Goal: Information Seeking & Learning: Understand process/instructions

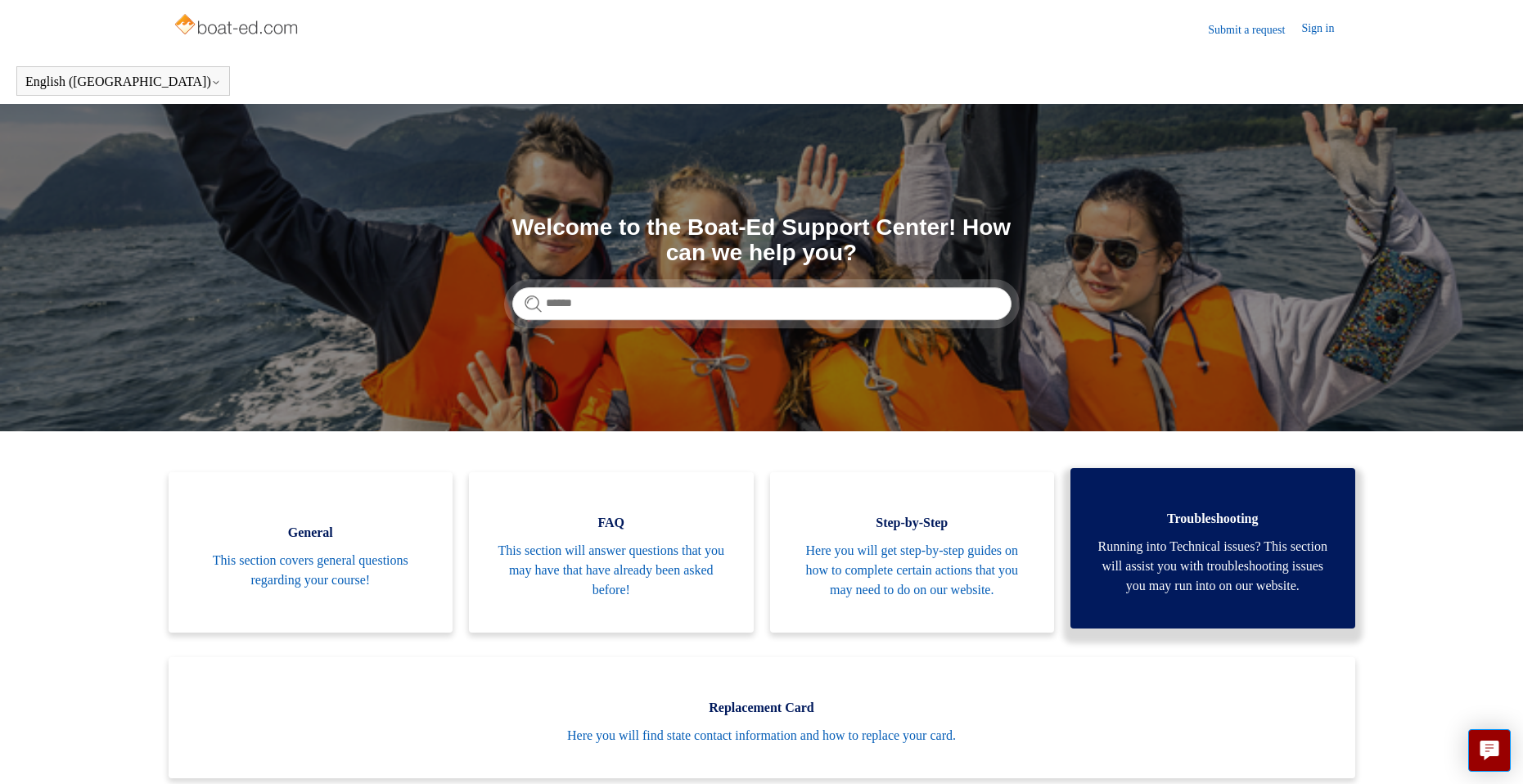
click at [1262, 589] on span "Running into Technical issues? This section will assist you with troubleshootin…" at bounding box center [1213, 566] width 236 height 59
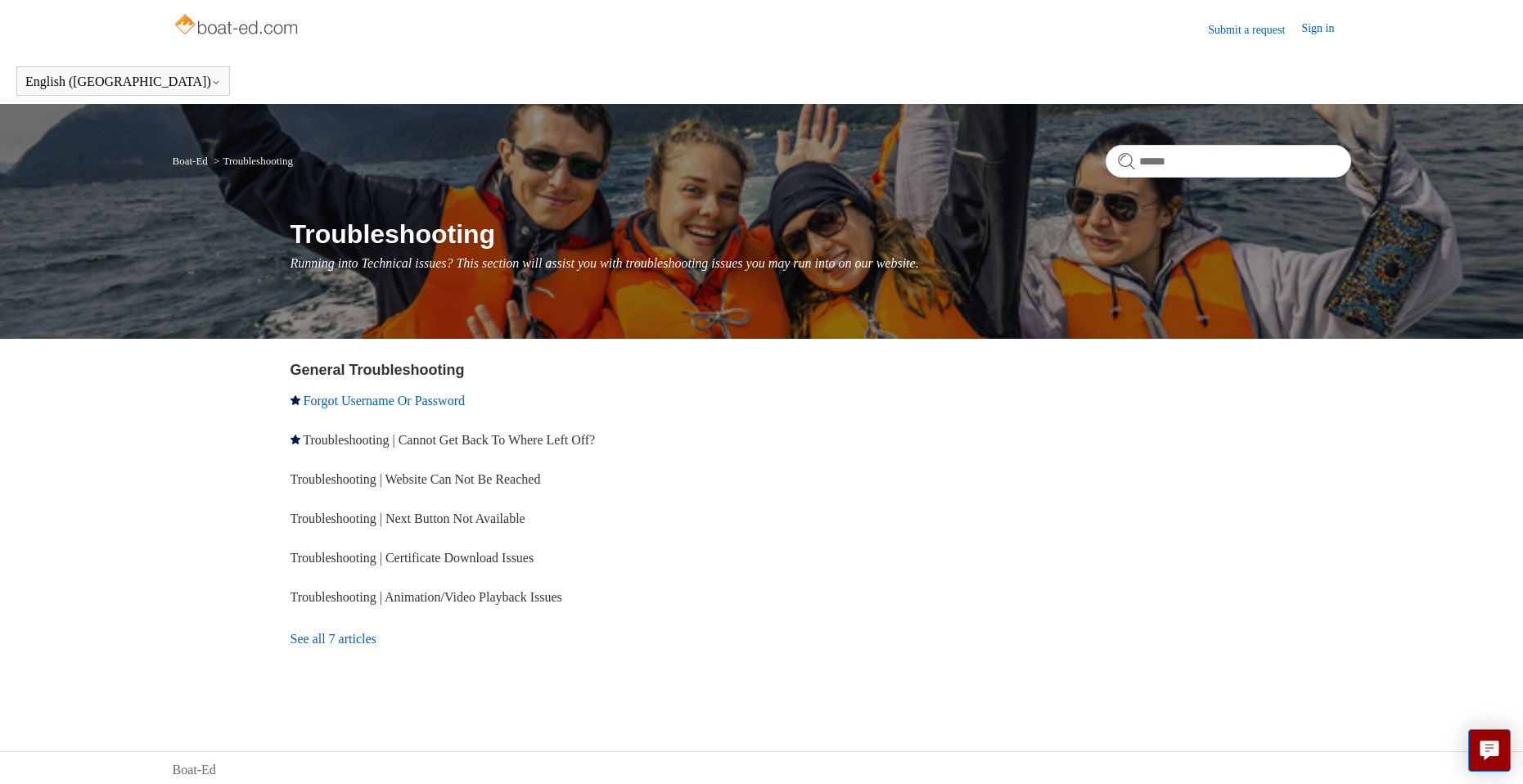
click at [448, 402] on link "Forgot Username Or Password" at bounding box center [384, 400] width 162 height 14
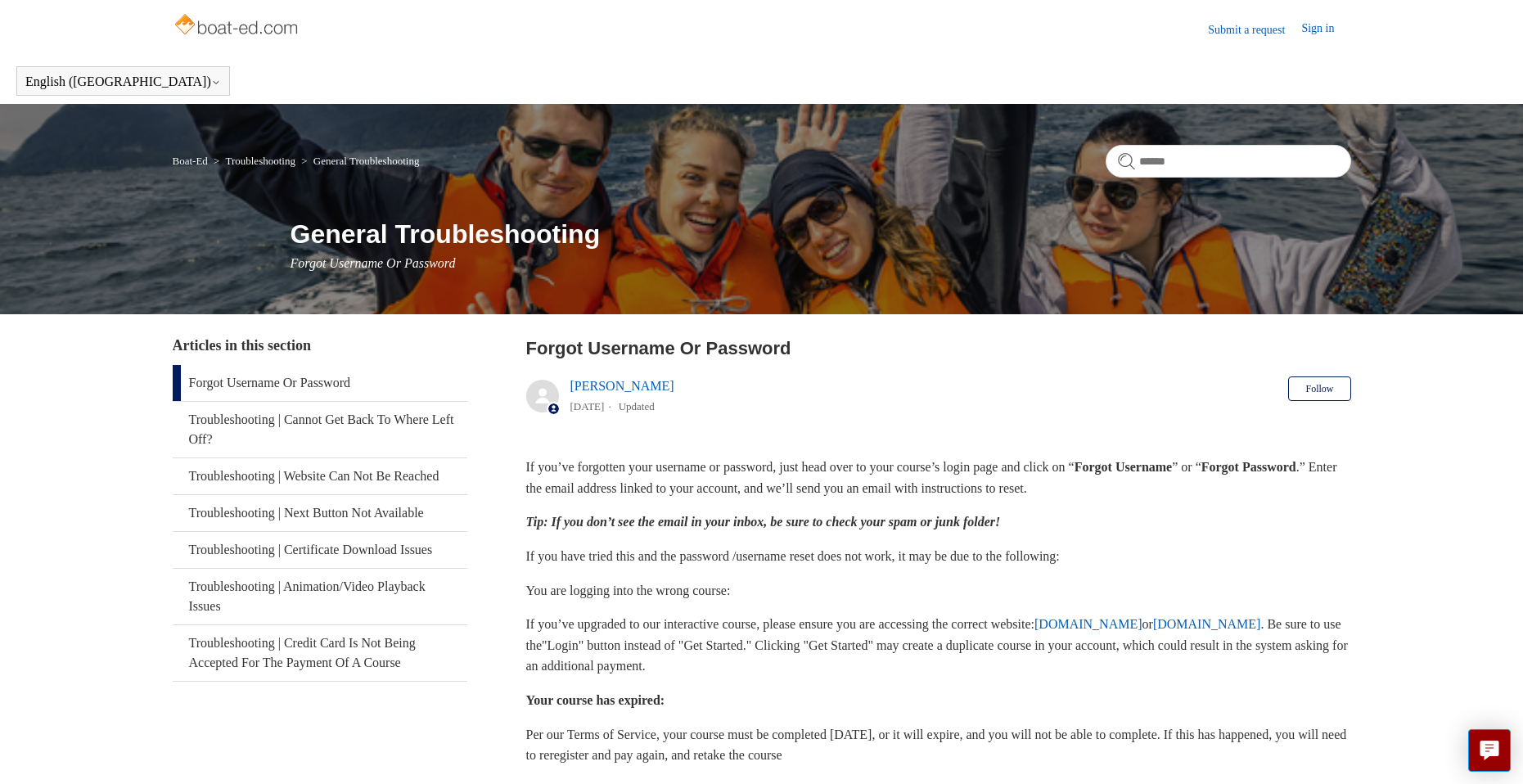
scroll to position [82, 0]
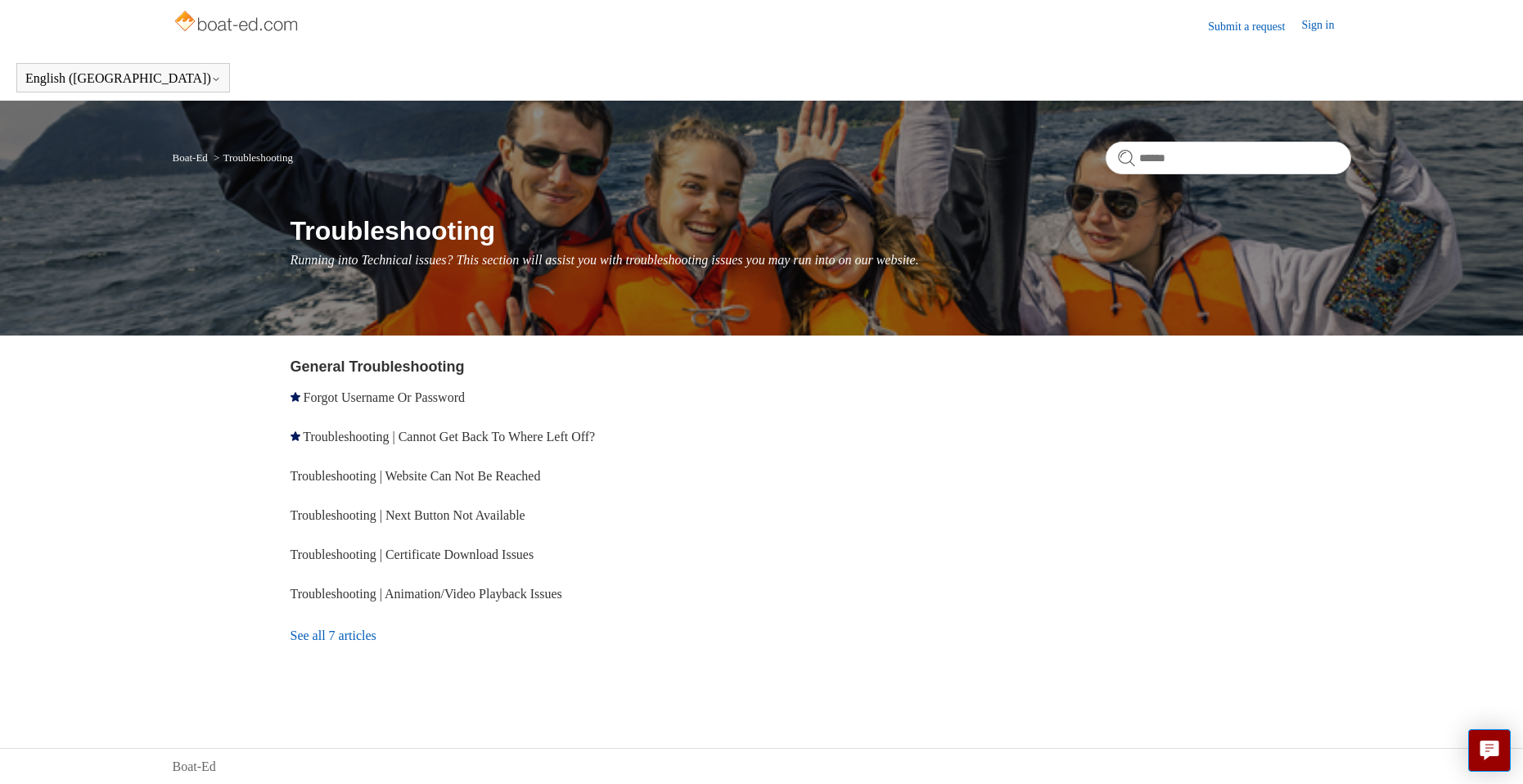
scroll to position [4, 0]
click at [319, 640] on link "See all 7 articles" at bounding box center [529, 634] width 478 height 44
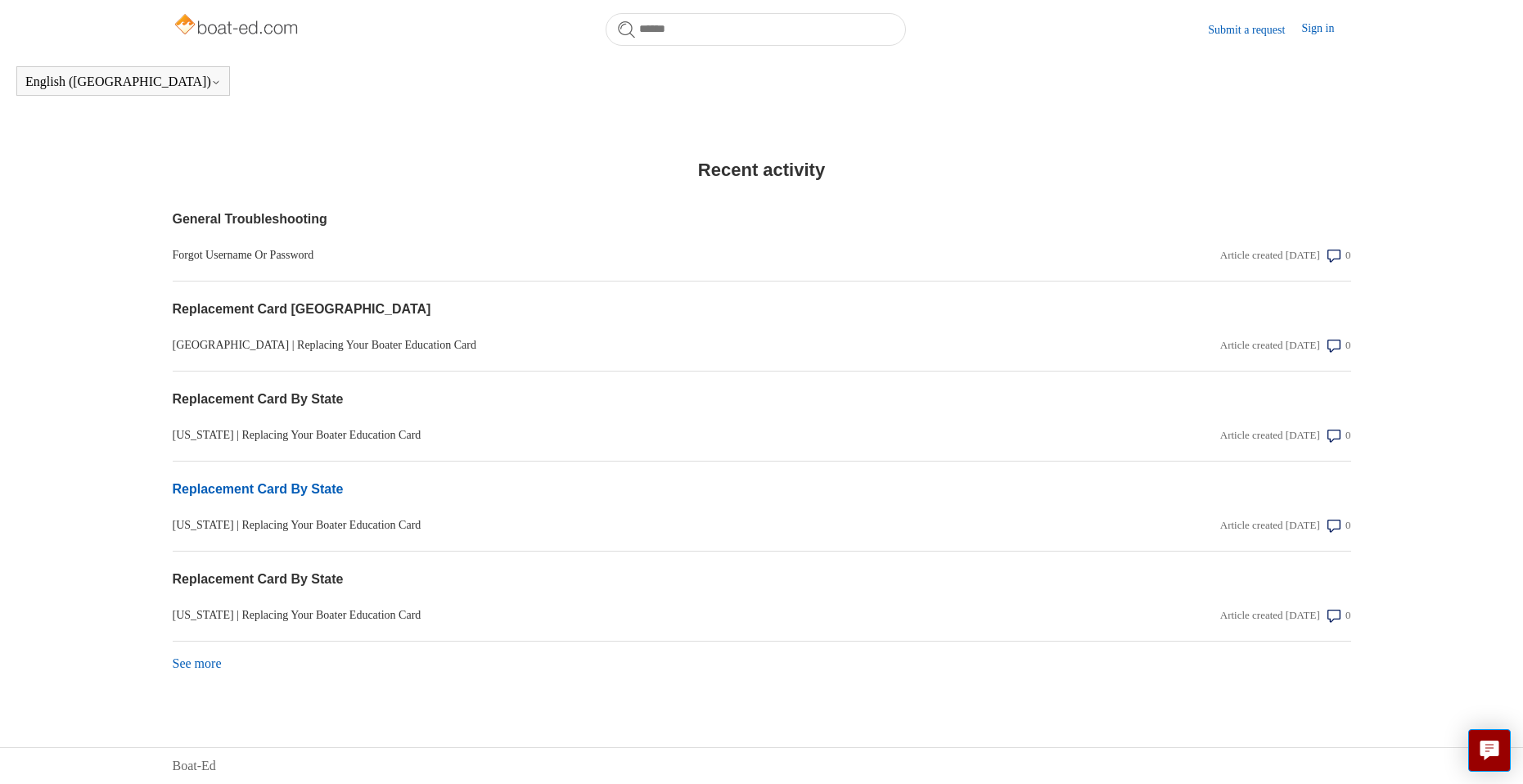
scroll to position [1236, 0]
click at [1484, 754] on icon "Live chat" at bounding box center [1490, 747] width 19 height 16
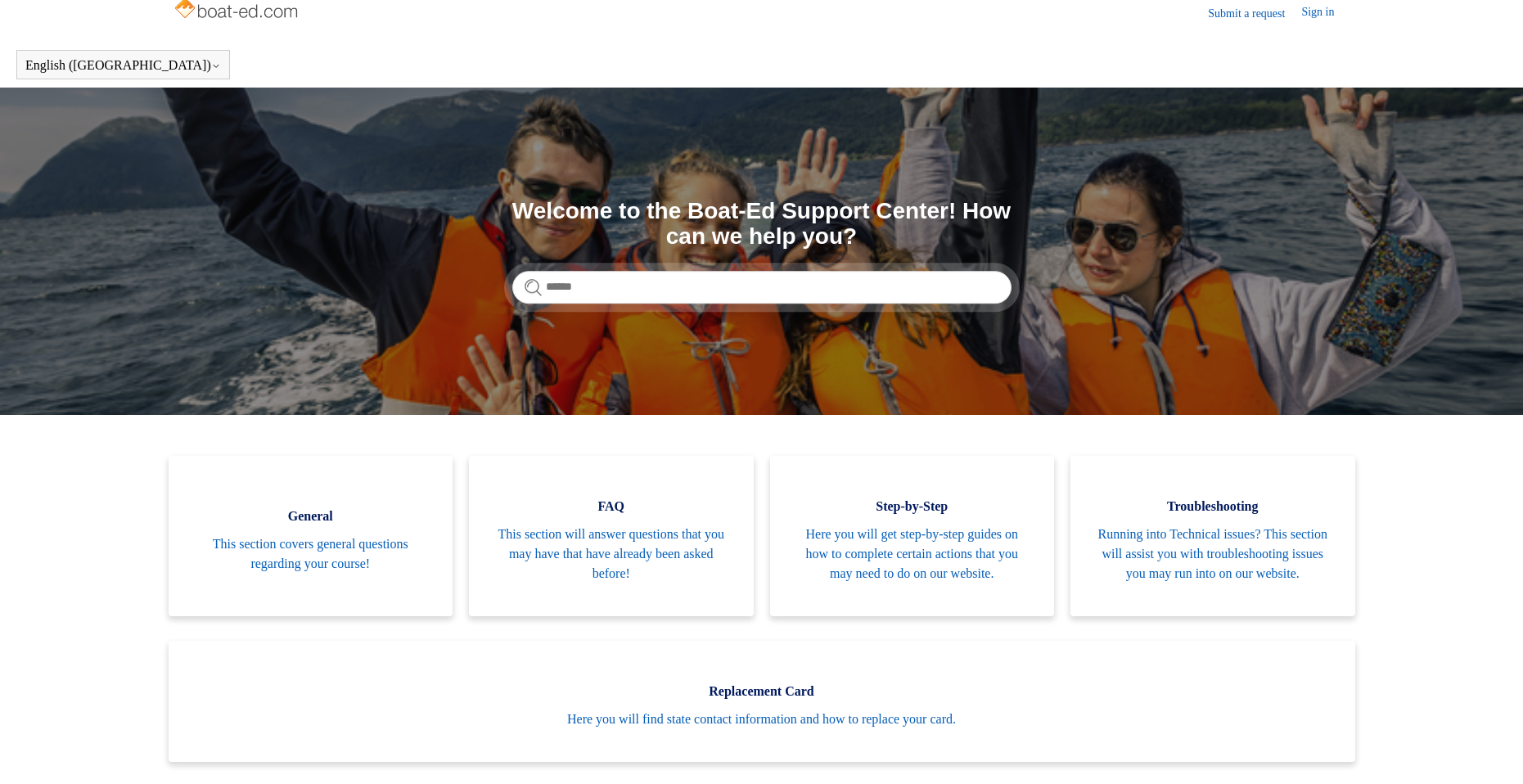
scroll to position [0, 0]
